Goal: Navigation & Orientation: Go to known website

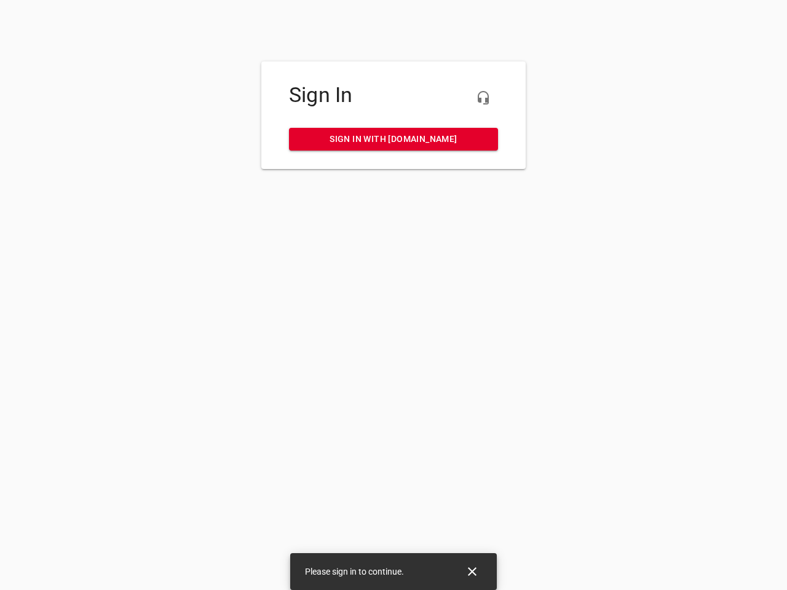
click at [483, 98] on icon "button" at bounding box center [483, 97] width 15 height 15
click at [472, 572] on icon "Close" at bounding box center [472, 572] width 9 height 9
